Goal: Task Accomplishment & Management: Use online tool/utility

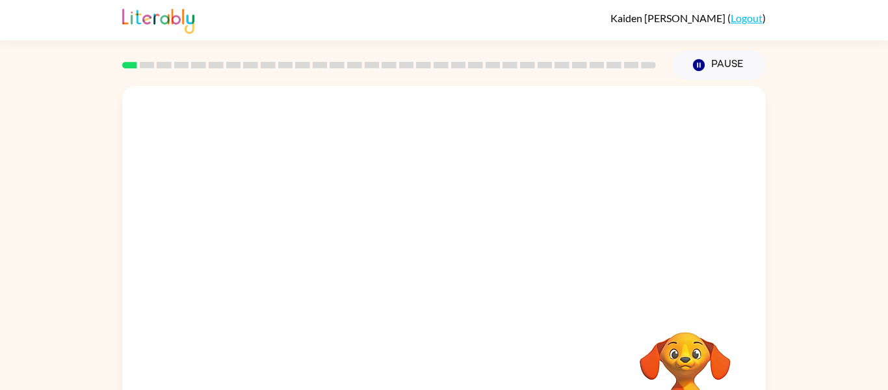
click at [686, 179] on div at bounding box center [444, 195] width 644 height 219
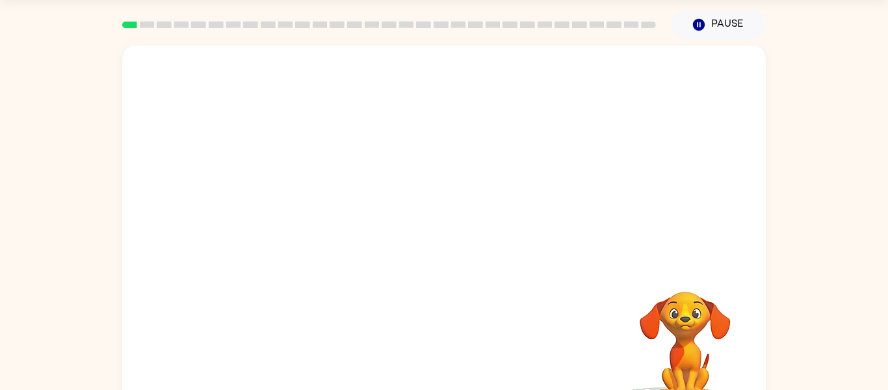
scroll to position [44, 0]
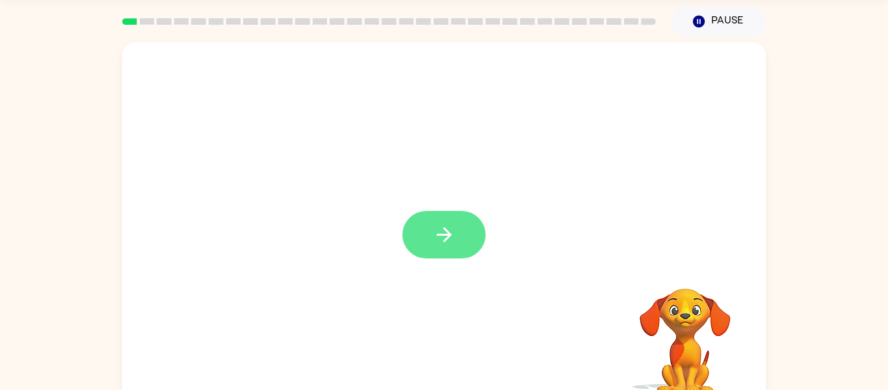
click at [444, 236] on icon "button" at bounding box center [444, 234] width 23 height 23
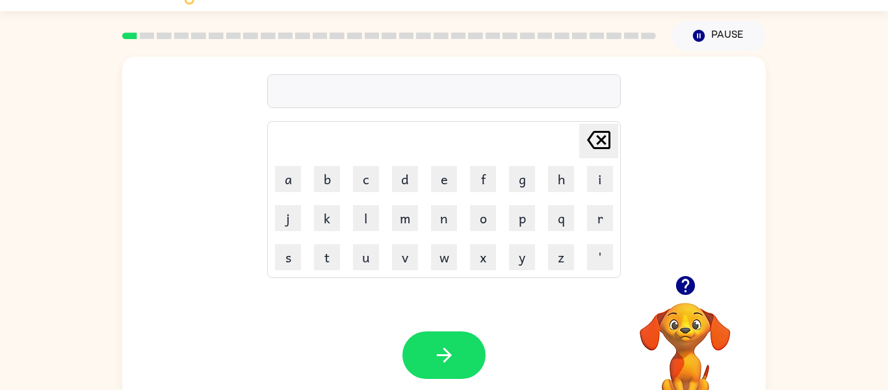
scroll to position [27, 0]
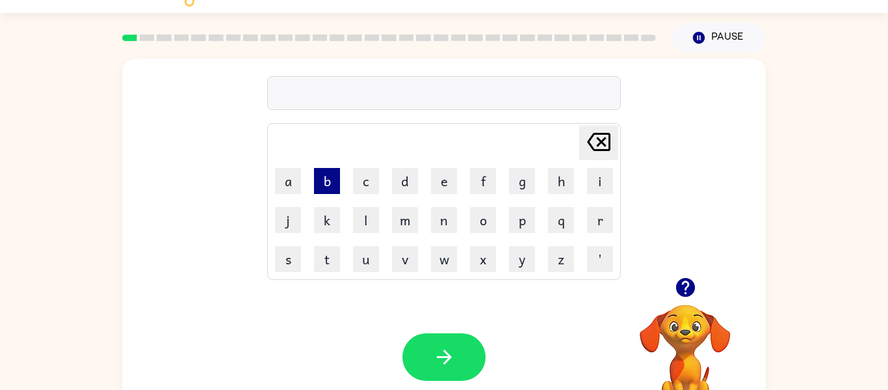
click at [319, 187] on button "b" at bounding box center [327, 181] width 26 height 26
click at [603, 141] on icon at bounding box center [598, 142] width 23 height 18
click at [602, 140] on icon at bounding box center [598, 142] width 23 height 18
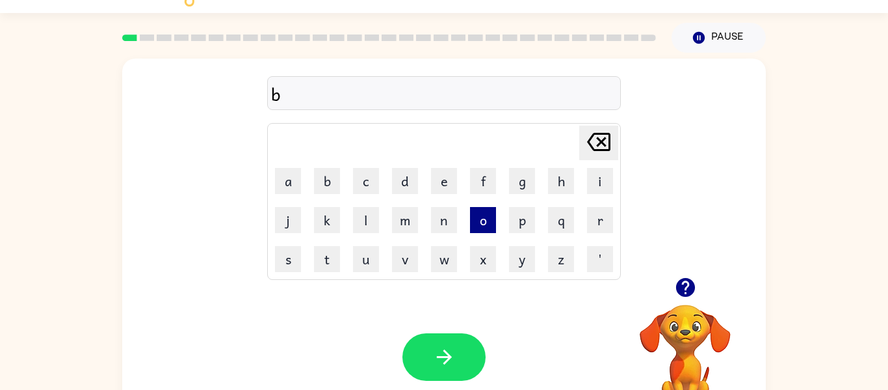
click at [490, 223] on button "o" at bounding box center [483, 220] width 26 height 26
click at [407, 185] on button "d" at bounding box center [405, 181] width 26 height 26
click at [607, 135] on icon "[PERSON_NAME] last character input" at bounding box center [598, 141] width 31 height 31
click at [594, 219] on button "r" at bounding box center [600, 220] width 26 height 26
click at [413, 174] on button "d" at bounding box center [405, 181] width 26 height 26
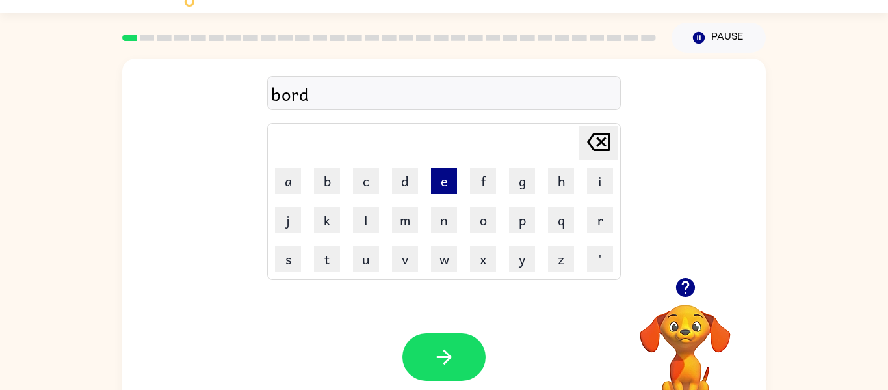
click at [437, 179] on button "e" at bounding box center [444, 181] width 26 height 26
click at [600, 135] on icon "[PERSON_NAME] last character input" at bounding box center [598, 141] width 31 height 31
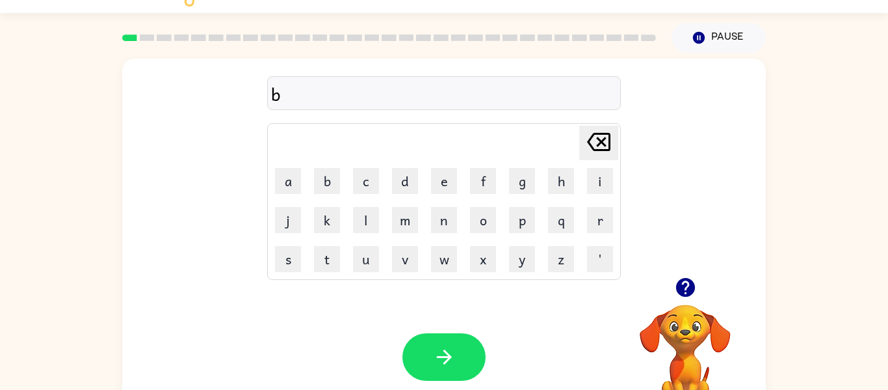
click at [600, 135] on icon "[PERSON_NAME] last character input" at bounding box center [598, 141] width 31 height 31
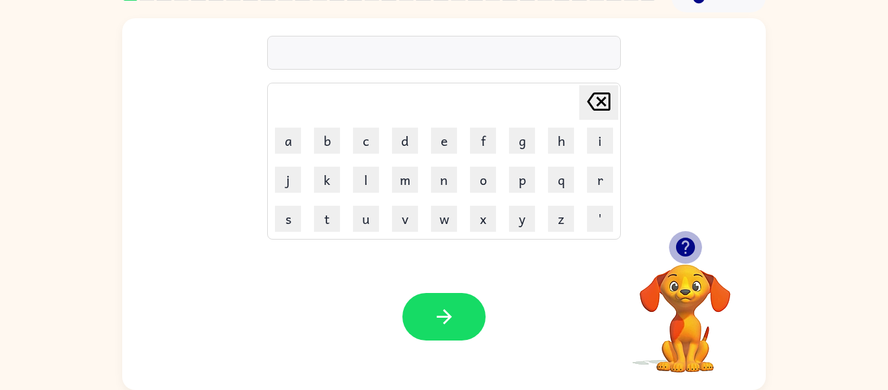
click at [687, 247] on icon "button" at bounding box center [685, 246] width 23 height 23
click at [687, 247] on video "Your browser must support playing .mp4 files to use Literably. Please try using…" at bounding box center [686, 309] width 130 height 130
click at [330, 130] on button "b" at bounding box center [327, 140] width 26 height 26
click at [491, 177] on button "o" at bounding box center [483, 180] width 26 height 26
click at [603, 175] on button "r" at bounding box center [600, 180] width 26 height 26
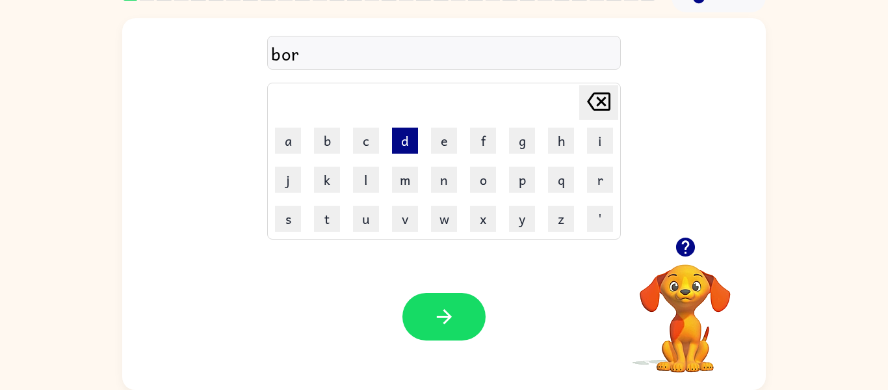
click at [401, 135] on button "d" at bounding box center [405, 140] width 26 height 26
click at [440, 143] on button "e" at bounding box center [444, 140] width 26 height 26
click at [603, 181] on button "r" at bounding box center [600, 180] width 26 height 26
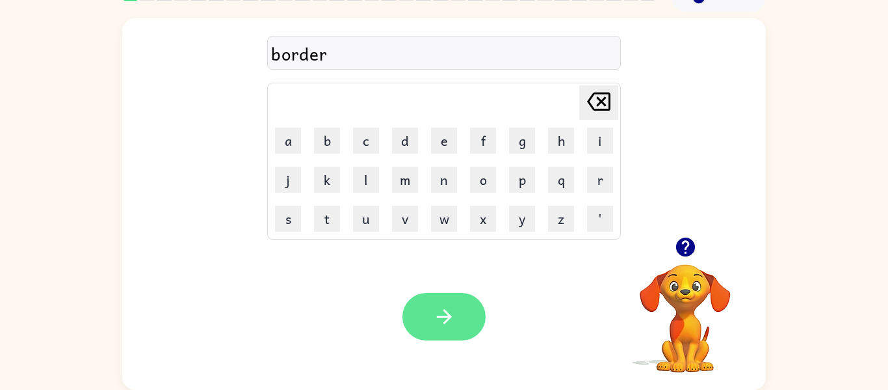
click at [439, 304] on button "button" at bounding box center [444, 316] width 83 height 47
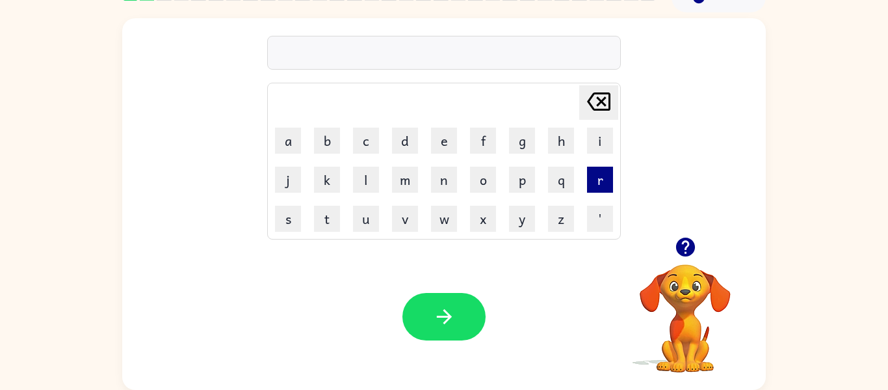
click at [591, 182] on button "r" at bounding box center [600, 180] width 26 height 26
click at [475, 183] on button "o" at bounding box center [483, 180] width 26 height 26
click at [356, 211] on button "u" at bounding box center [366, 219] width 26 height 26
click at [436, 178] on button "n" at bounding box center [444, 180] width 26 height 26
click at [403, 139] on button "d" at bounding box center [405, 140] width 26 height 26
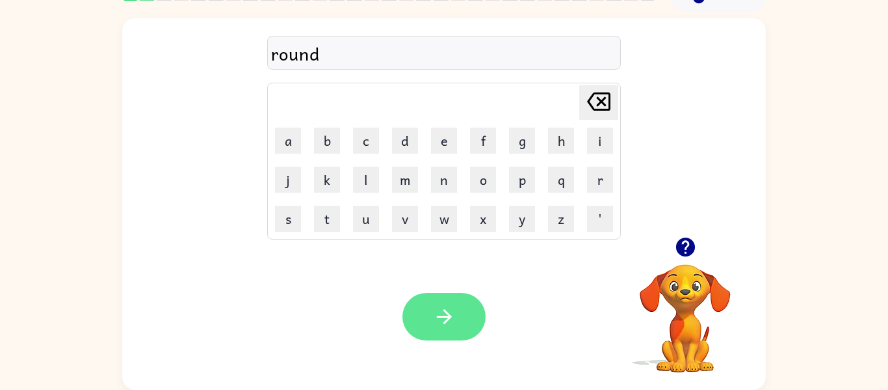
click at [448, 307] on icon "button" at bounding box center [444, 316] width 23 height 23
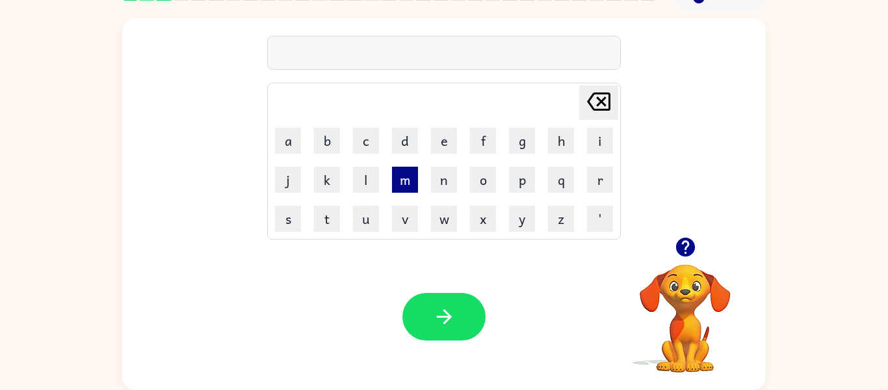
click at [407, 175] on button "m" at bounding box center [405, 180] width 26 height 26
click at [300, 139] on button "a" at bounding box center [288, 140] width 26 height 26
click at [364, 141] on button "c" at bounding box center [366, 140] width 26 height 26
click at [443, 180] on button "n" at bounding box center [444, 180] width 26 height 26
click at [596, 100] on icon "[PERSON_NAME] last character input" at bounding box center [598, 101] width 31 height 31
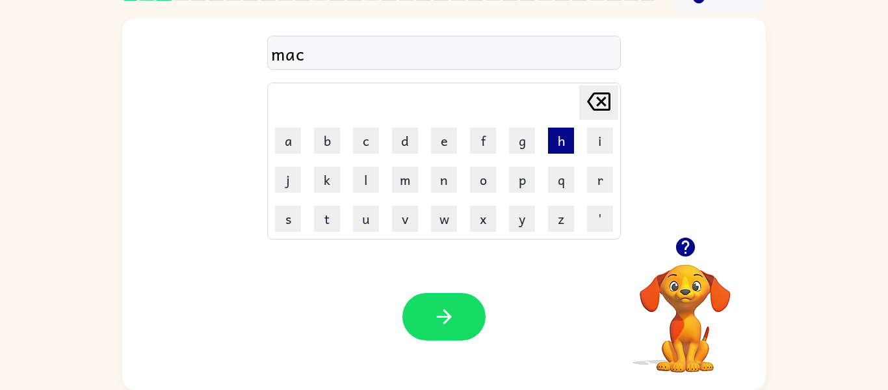
click at [557, 144] on button "h" at bounding box center [561, 140] width 26 height 26
click at [447, 144] on button "e" at bounding box center [444, 140] width 26 height 26
click at [445, 184] on button "n" at bounding box center [444, 180] width 26 height 26
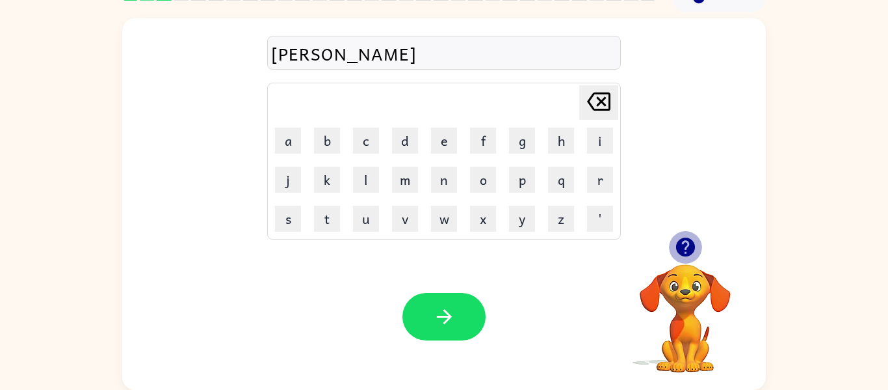
click at [692, 245] on icon "button" at bounding box center [685, 246] width 19 height 19
click at [608, 107] on icon "[PERSON_NAME] last character input" at bounding box center [598, 101] width 31 height 31
click at [601, 135] on button "i" at bounding box center [600, 140] width 26 height 26
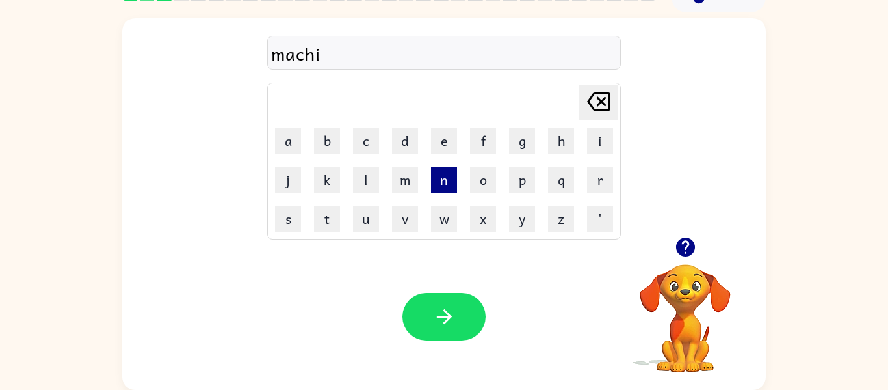
click at [440, 180] on button "n" at bounding box center [444, 180] width 26 height 26
click at [451, 137] on button "e" at bounding box center [444, 140] width 26 height 26
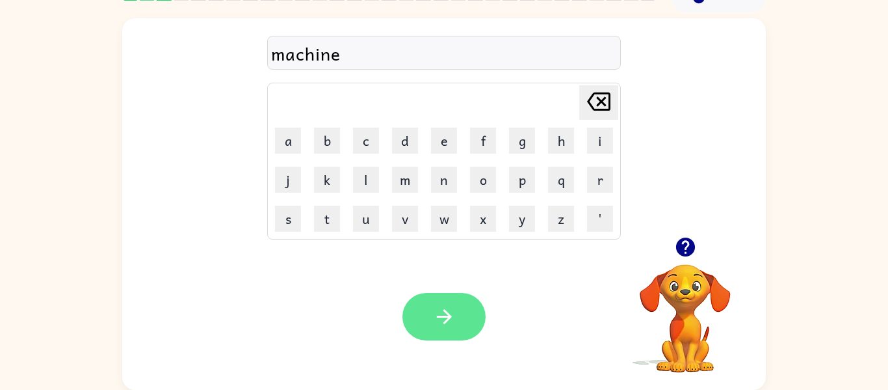
click at [460, 302] on button "button" at bounding box center [444, 316] width 83 height 47
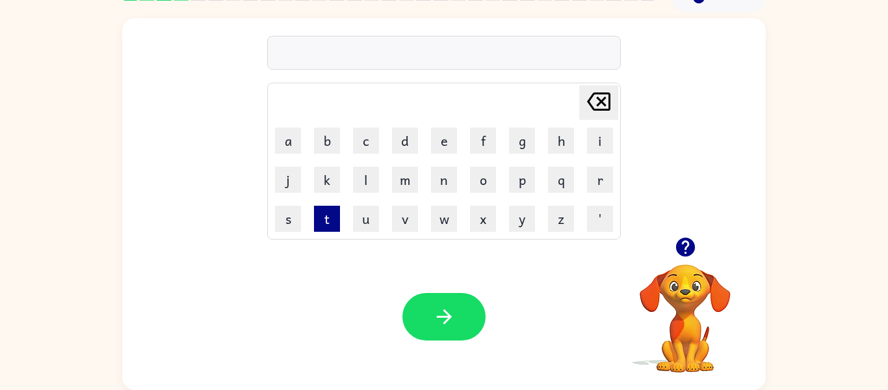
click at [321, 222] on button "t" at bounding box center [327, 219] width 26 height 26
click at [594, 169] on button "r" at bounding box center [600, 180] width 26 height 26
click at [293, 134] on button "a" at bounding box center [288, 140] width 26 height 26
click at [603, 137] on button "i" at bounding box center [600, 140] width 26 height 26
click at [438, 181] on button "n" at bounding box center [444, 180] width 26 height 26
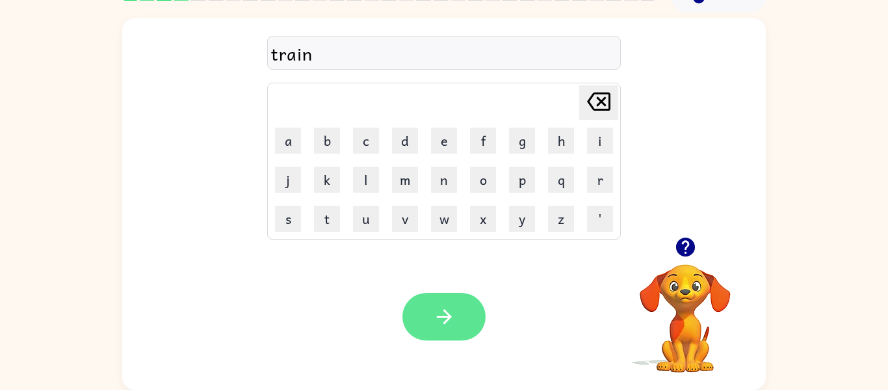
click at [457, 308] on button "button" at bounding box center [444, 316] width 83 height 47
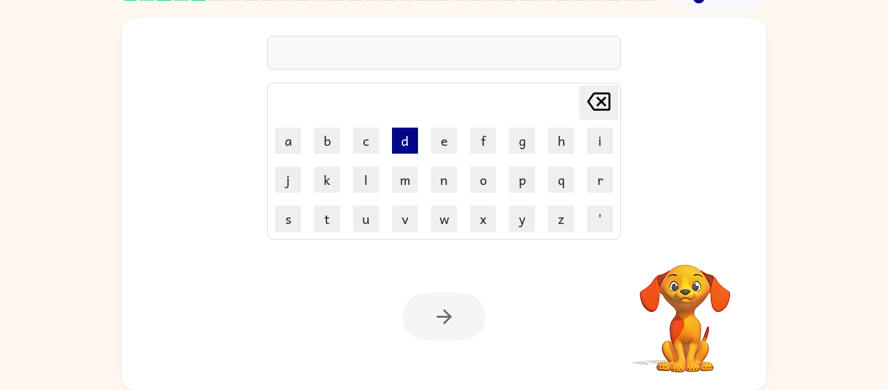
click at [403, 145] on button "d" at bounding box center [405, 140] width 26 height 26
click at [437, 136] on button "e" at bounding box center [444, 140] width 26 height 26
click at [473, 137] on button "f" at bounding box center [483, 140] width 26 height 26
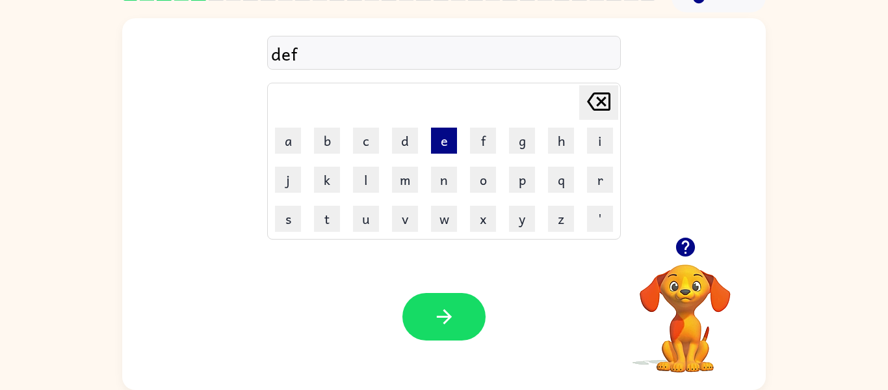
click at [433, 135] on button "e" at bounding box center [444, 140] width 26 height 26
click at [440, 180] on button "n" at bounding box center [444, 180] width 26 height 26
click at [367, 137] on button "c" at bounding box center [366, 140] width 26 height 26
click at [607, 98] on icon "[PERSON_NAME] last character input" at bounding box center [598, 101] width 31 height 31
click at [362, 142] on button "c" at bounding box center [366, 140] width 26 height 26
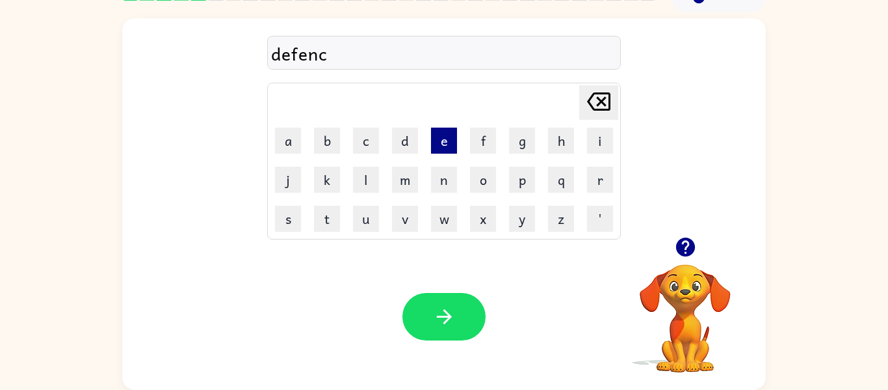
click at [440, 136] on button "e" at bounding box center [444, 140] width 26 height 26
click at [401, 215] on button "v" at bounding box center [405, 219] width 26 height 26
click at [603, 101] on icon "[PERSON_NAME] last character input" at bounding box center [598, 101] width 31 height 31
click at [602, 94] on icon at bounding box center [598, 101] width 23 height 18
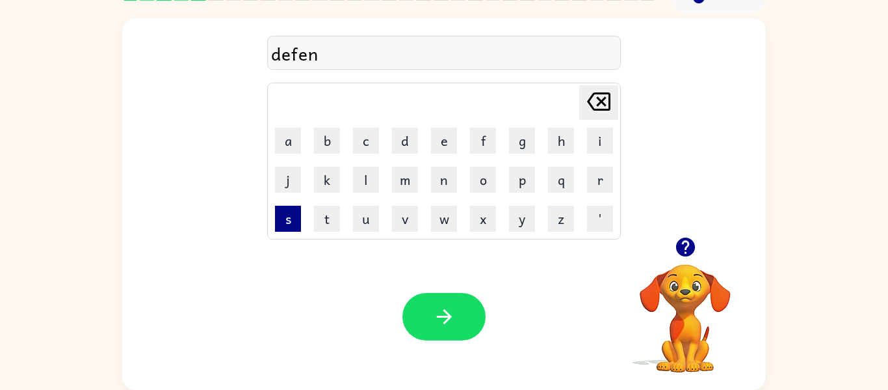
click at [294, 224] on button "s" at bounding box center [288, 219] width 26 height 26
click at [450, 137] on button "e" at bounding box center [444, 140] width 26 height 26
click at [406, 217] on button "v" at bounding box center [405, 219] width 26 height 26
click at [601, 102] on icon at bounding box center [598, 101] width 23 height 18
click at [478, 193] on td "o" at bounding box center [483, 180] width 38 height 38
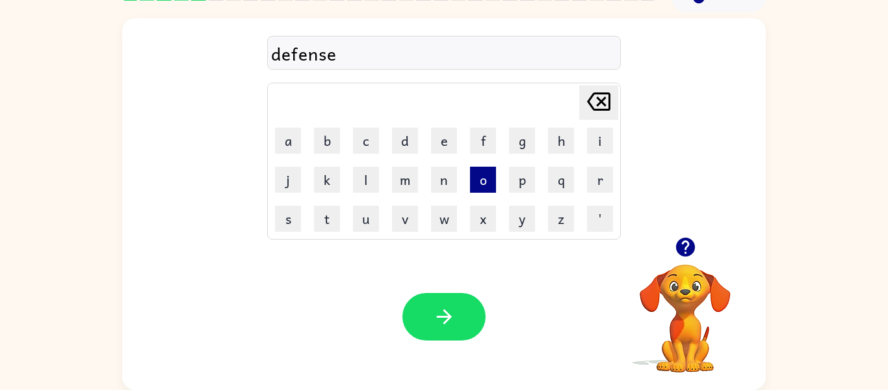
click at [479, 185] on button "o" at bounding box center [483, 180] width 26 height 26
click at [481, 146] on button "f" at bounding box center [483, 140] width 26 height 26
click at [598, 98] on icon at bounding box center [598, 101] width 23 height 18
click at [598, 99] on icon "[PERSON_NAME] last character input" at bounding box center [598, 101] width 31 height 31
click at [369, 216] on button "u" at bounding box center [366, 219] width 26 height 26
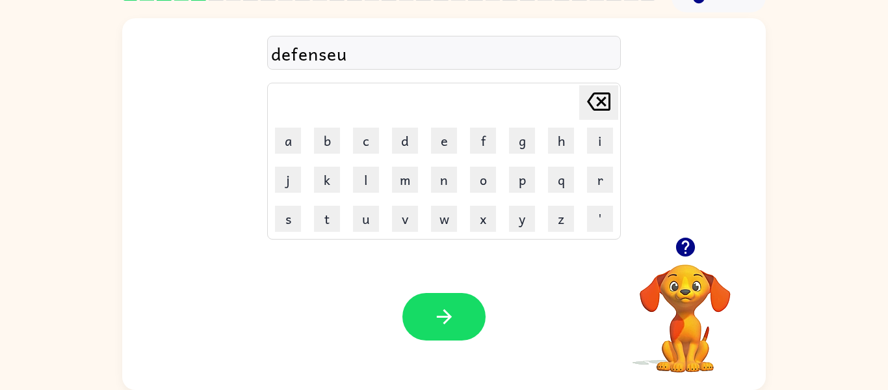
click at [604, 98] on icon at bounding box center [598, 101] width 23 height 18
click at [601, 144] on button "i" at bounding box center [600, 140] width 26 height 26
click at [477, 133] on button "f" at bounding box center [483, 140] width 26 height 26
click at [594, 108] on icon "[PERSON_NAME] last character input" at bounding box center [598, 101] width 31 height 31
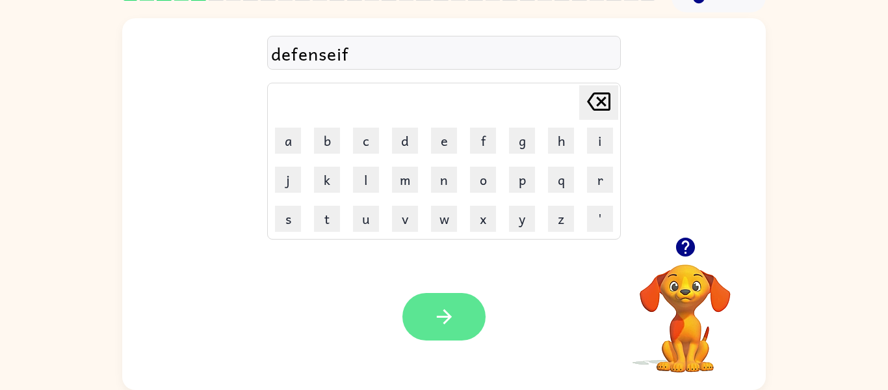
click at [436, 323] on icon "button" at bounding box center [444, 316] width 23 height 23
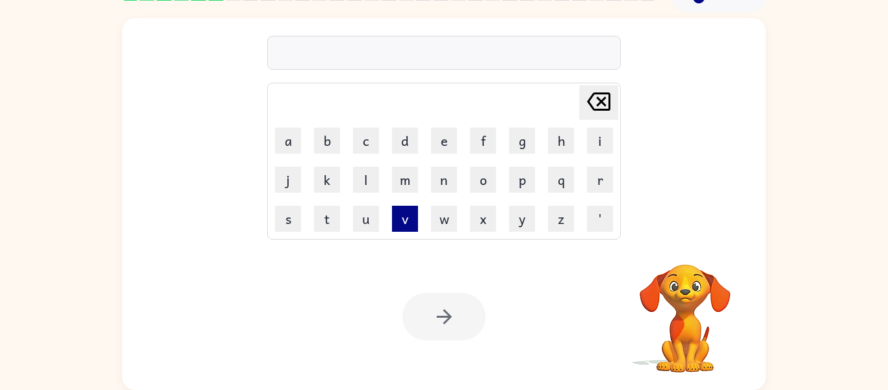
click at [400, 220] on button "v" at bounding box center [405, 219] width 26 height 26
click at [291, 133] on button "a" at bounding box center [288, 140] width 26 height 26
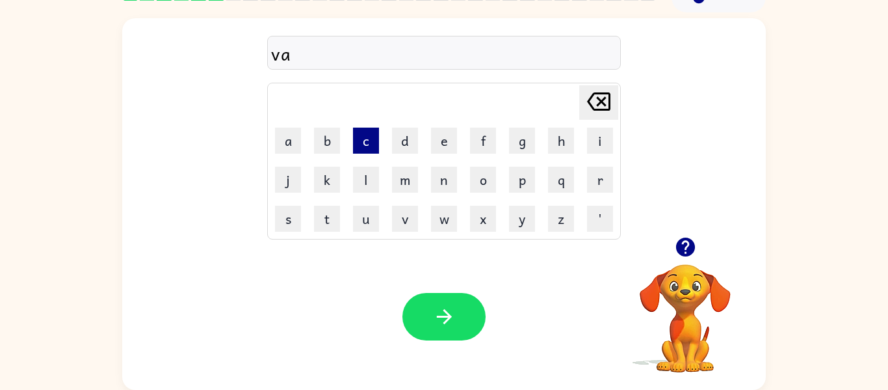
click at [354, 135] on button "c" at bounding box center [366, 140] width 26 height 26
click at [282, 139] on button "a" at bounding box center [288, 140] width 26 height 26
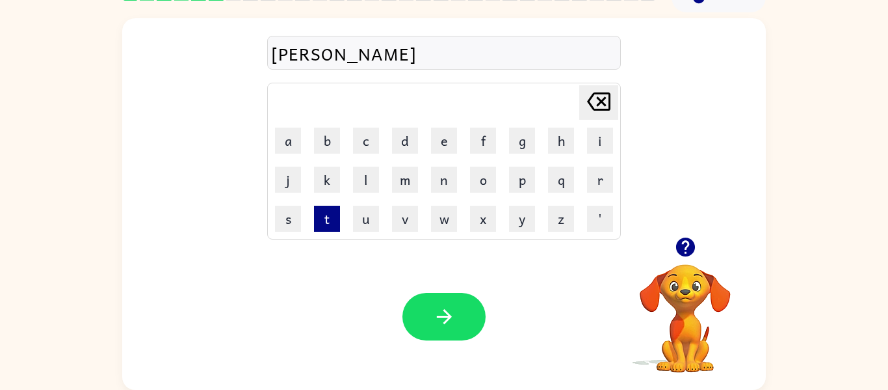
click at [330, 220] on button "t" at bounding box center [327, 219] width 26 height 26
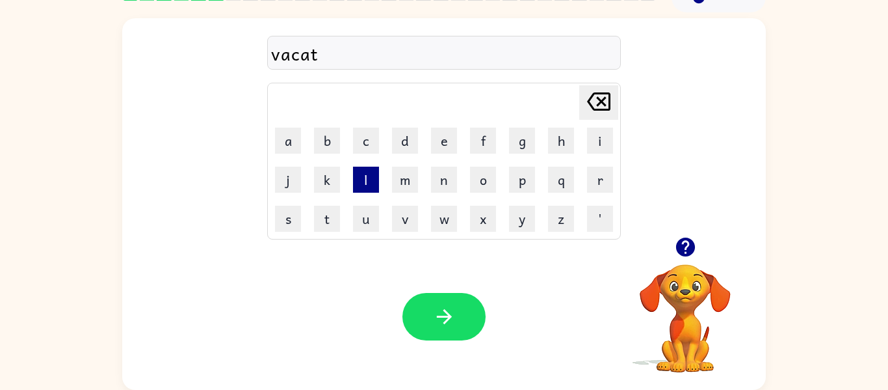
click at [368, 185] on button "l" at bounding box center [366, 180] width 26 height 26
click at [474, 180] on button "o" at bounding box center [483, 180] width 26 height 26
click at [449, 182] on button "n" at bounding box center [444, 180] width 26 height 26
click at [322, 55] on div "vacatlon" at bounding box center [444, 53] width 346 height 27
click at [597, 101] on icon "[PERSON_NAME] last character input" at bounding box center [598, 101] width 31 height 31
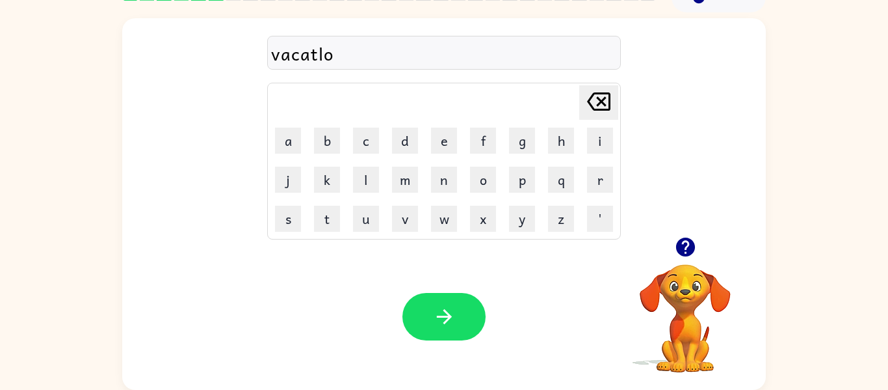
click at [597, 101] on icon "[PERSON_NAME] last character input" at bounding box center [598, 101] width 31 height 31
click at [594, 136] on button "i" at bounding box center [600, 140] width 26 height 26
click at [484, 178] on button "o" at bounding box center [483, 180] width 26 height 26
click at [439, 184] on button "n" at bounding box center [444, 180] width 26 height 26
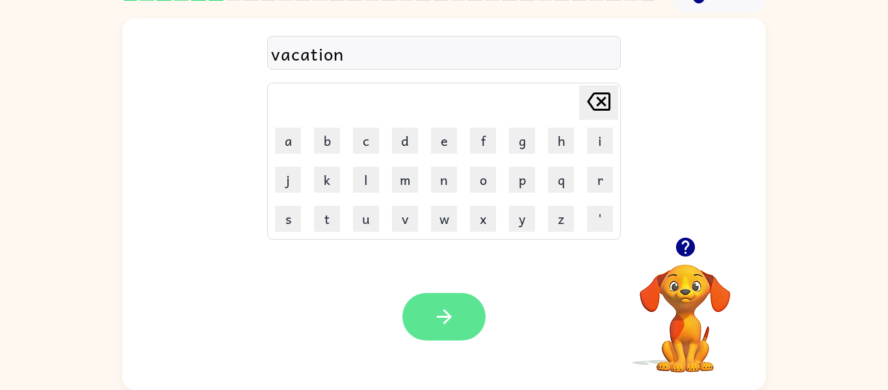
click at [449, 302] on button "button" at bounding box center [444, 316] width 83 height 47
click at [449, 302] on div at bounding box center [444, 316] width 83 height 47
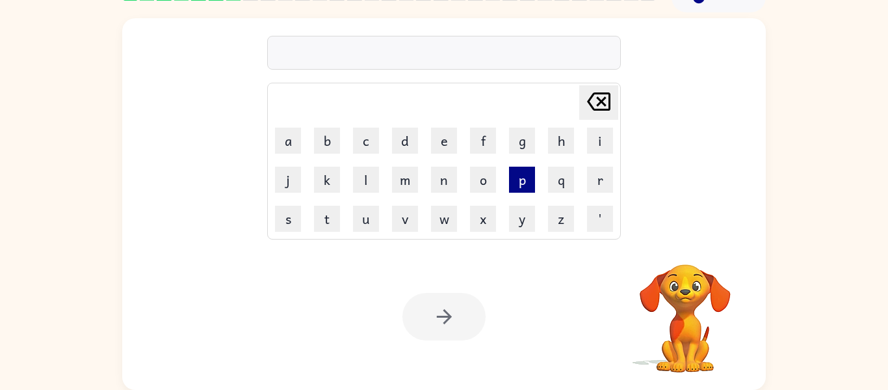
click at [520, 182] on button "p" at bounding box center [522, 180] width 26 height 26
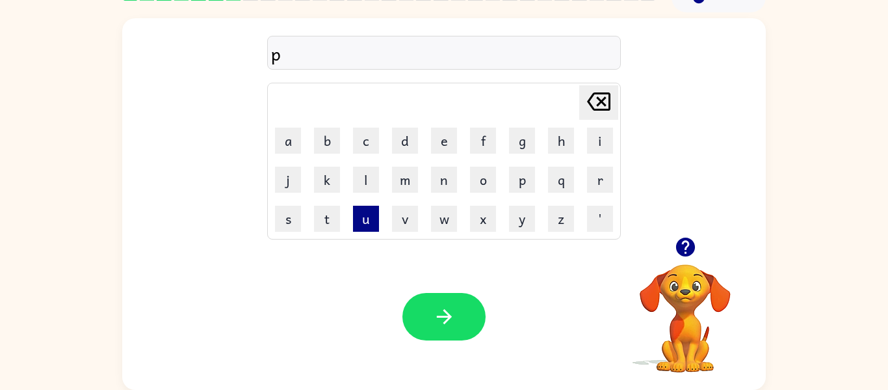
click at [361, 215] on button "u" at bounding box center [366, 219] width 26 height 26
click at [514, 189] on button "p" at bounding box center [522, 180] width 26 height 26
click at [596, 103] on icon "[PERSON_NAME] last character input" at bounding box center [598, 101] width 31 height 31
click at [406, 142] on button "d" at bounding box center [405, 140] width 26 height 26
click at [447, 152] on button "e" at bounding box center [444, 140] width 26 height 26
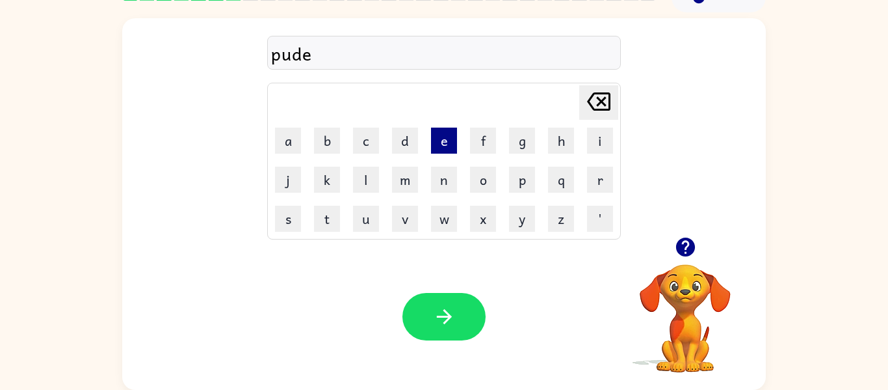
click at [447, 152] on button "e" at bounding box center [444, 140] width 26 height 26
click at [602, 106] on icon "[PERSON_NAME] last character input" at bounding box center [598, 101] width 31 height 31
click at [598, 101] on icon "[PERSON_NAME] last character input" at bounding box center [598, 101] width 31 height 31
click at [365, 176] on button "l" at bounding box center [366, 180] width 26 height 26
click at [439, 147] on button "e" at bounding box center [444, 140] width 26 height 26
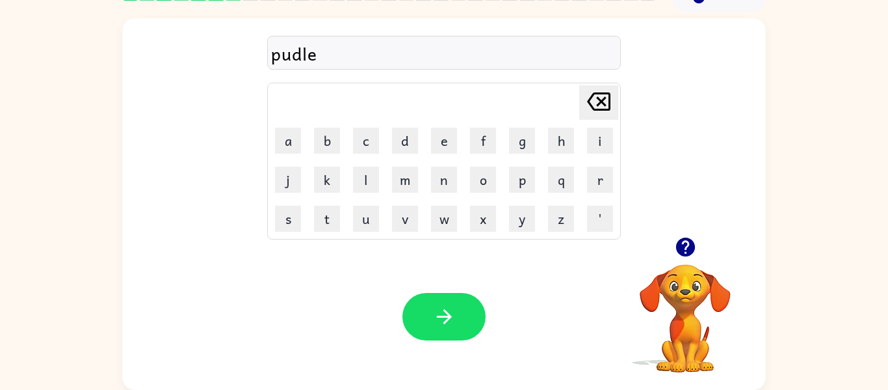
click at [600, 101] on icon "[PERSON_NAME] last character input" at bounding box center [598, 101] width 31 height 31
click at [366, 215] on button "u" at bounding box center [366, 219] width 26 height 26
click at [363, 181] on button "l" at bounding box center [366, 180] width 26 height 26
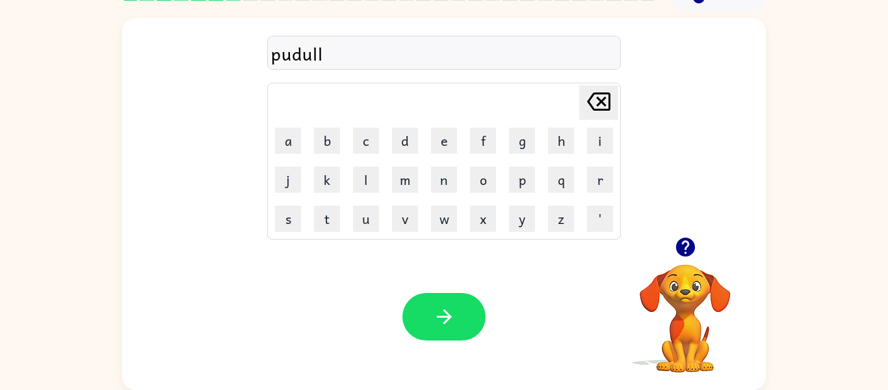
click at [593, 124] on td "i" at bounding box center [600, 141] width 38 height 38
click at [594, 109] on icon at bounding box center [598, 101] width 23 height 18
click at [599, 101] on icon "[PERSON_NAME] last character input" at bounding box center [598, 101] width 31 height 31
click at [445, 134] on button "e" at bounding box center [444, 140] width 26 height 26
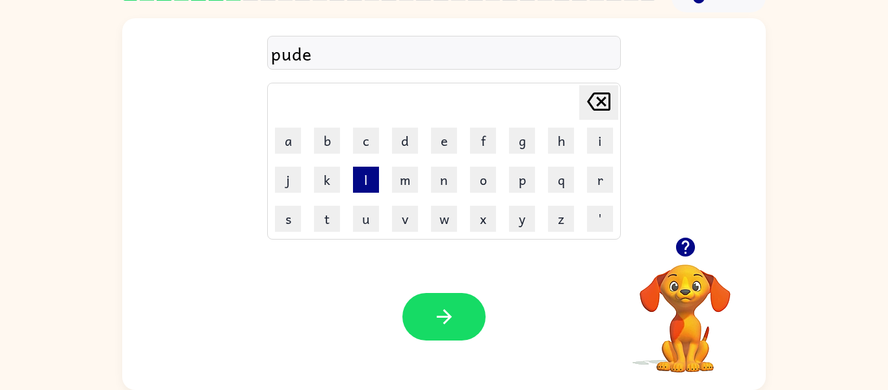
click at [370, 177] on button "l" at bounding box center [366, 180] width 26 height 26
click at [598, 106] on icon "[PERSON_NAME] last character input" at bounding box center [598, 101] width 31 height 31
click at [590, 93] on icon "[PERSON_NAME] last character input" at bounding box center [598, 101] width 31 height 31
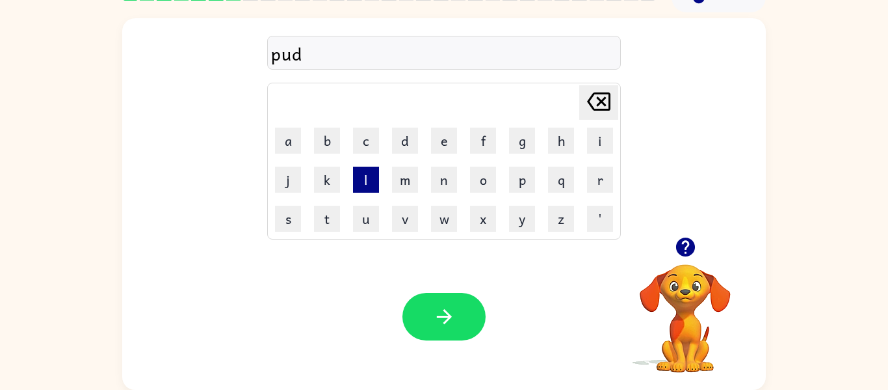
click at [373, 177] on button "l" at bounding box center [366, 180] width 26 height 26
click at [367, 178] on button "l" at bounding box center [366, 180] width 26 height 26
click at [366, 179] on button "l" at bounding box center [366, 180] width 26 height 26
click at [593, 104] on icon "[PERSON_NAME] last character input" at bounding box center [598, 101] width 31 height 31
click at [451, 132] on button "e" at bounding box center [444, 140] width 26 height 26
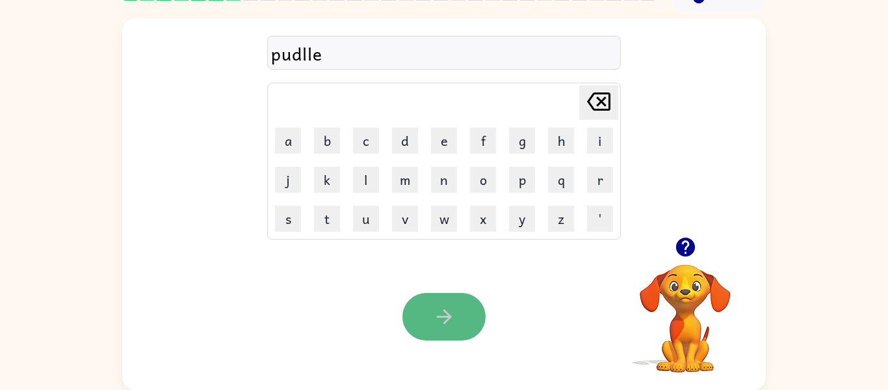
click at [442, 293] on button "button" at bounding box center [444, 316] width 83 height 47
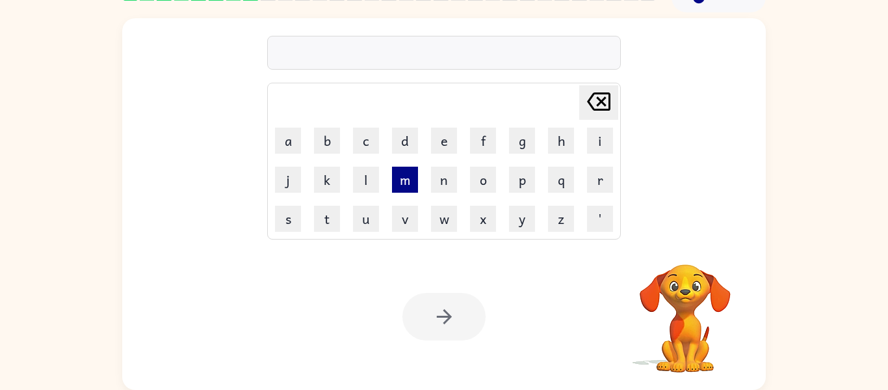
click at [400, 178] on button "m" at bounding box center [405, 180] width 26 height 26
click at [448, 135] on button "e" at bounding box center [444, 140] width 26 height 26
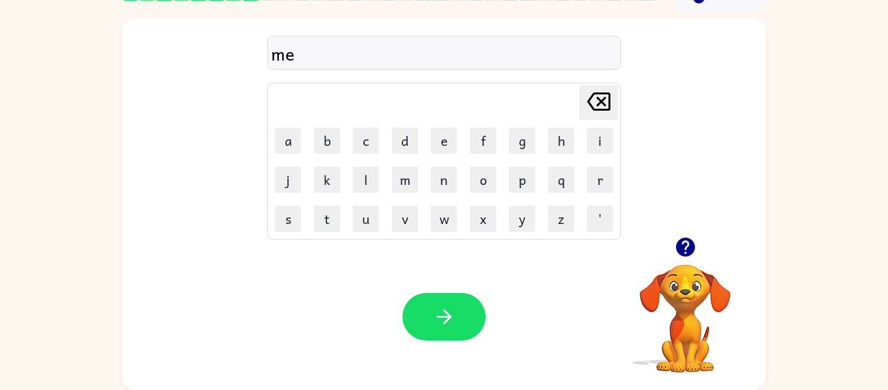
type button "e"
click at [684, 246] on icon "button" at bounding box center [685, 246] width 19 height 19
click at [684, 247] on icon "button" at bounding box center [685, 246] width 19 height 19
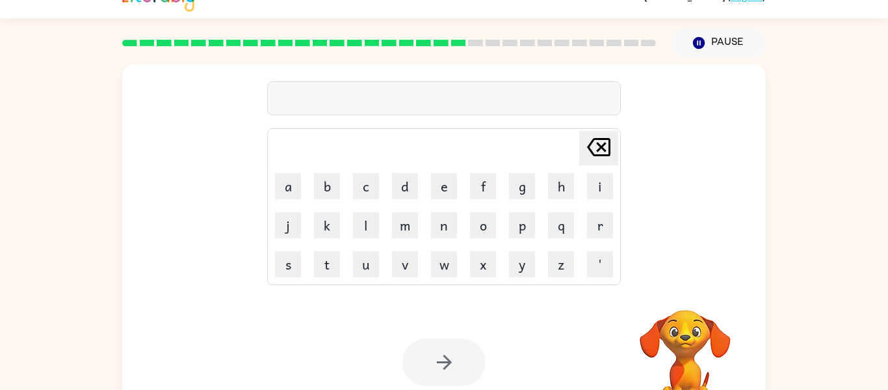
scroll to position [23, 0]
